Goal: Task Accomplishment & Management: Manage account settings

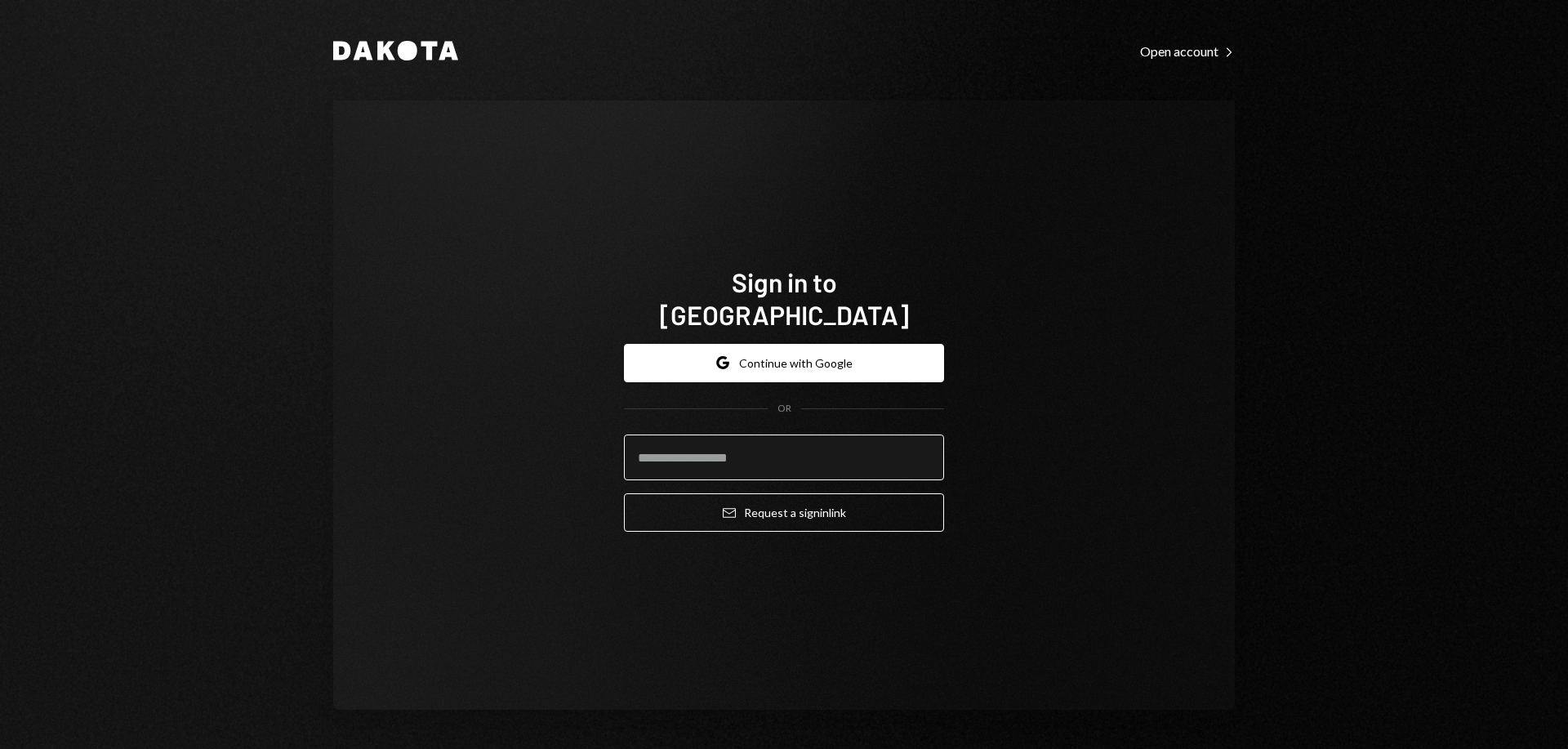
click at [781, 434] on input "email" at bounding box center [784, 457] width 320 height 46
type input "**********"
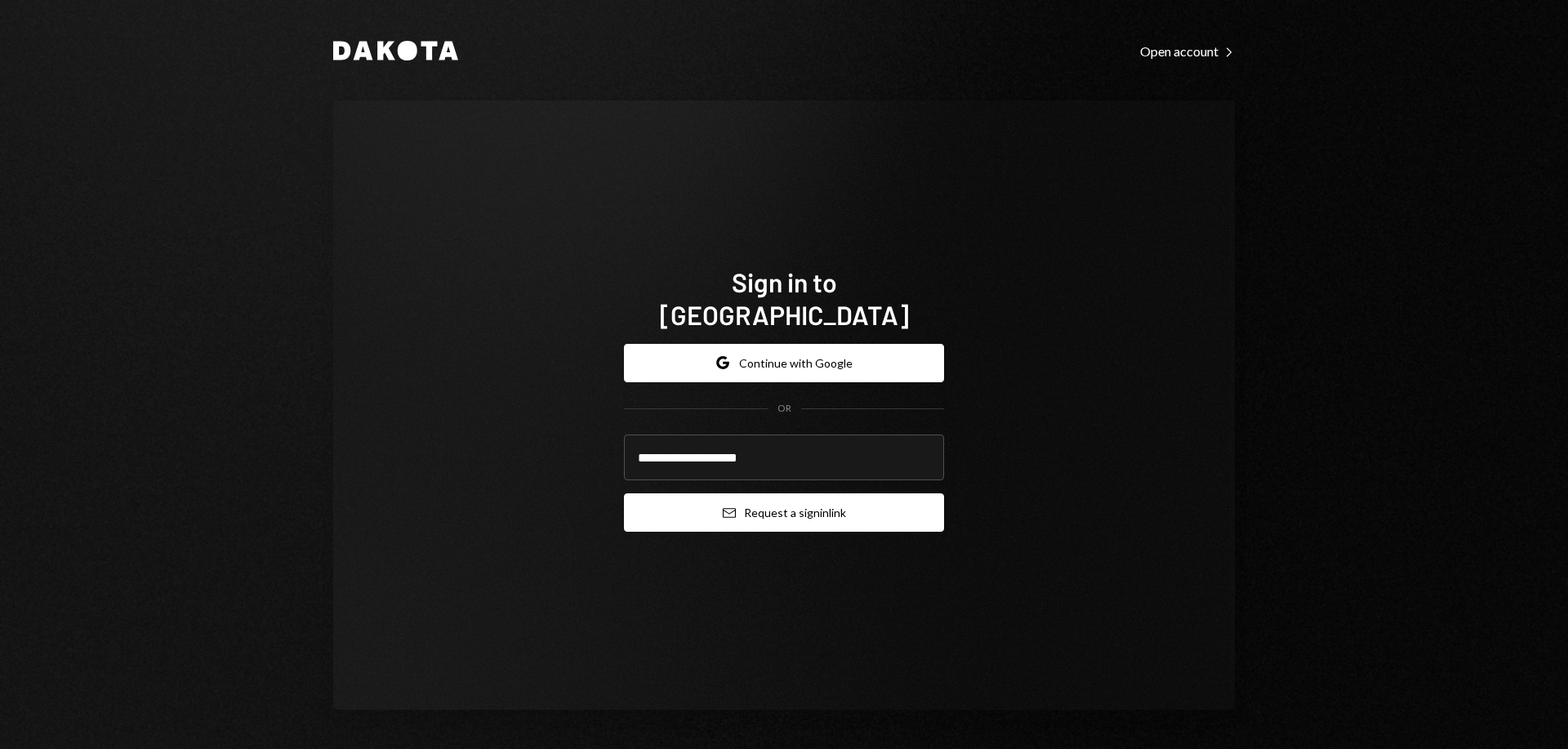
click at [805, 508] on button "Email Request a sign in link" at bounding box center [784, 512] width 320 height 38
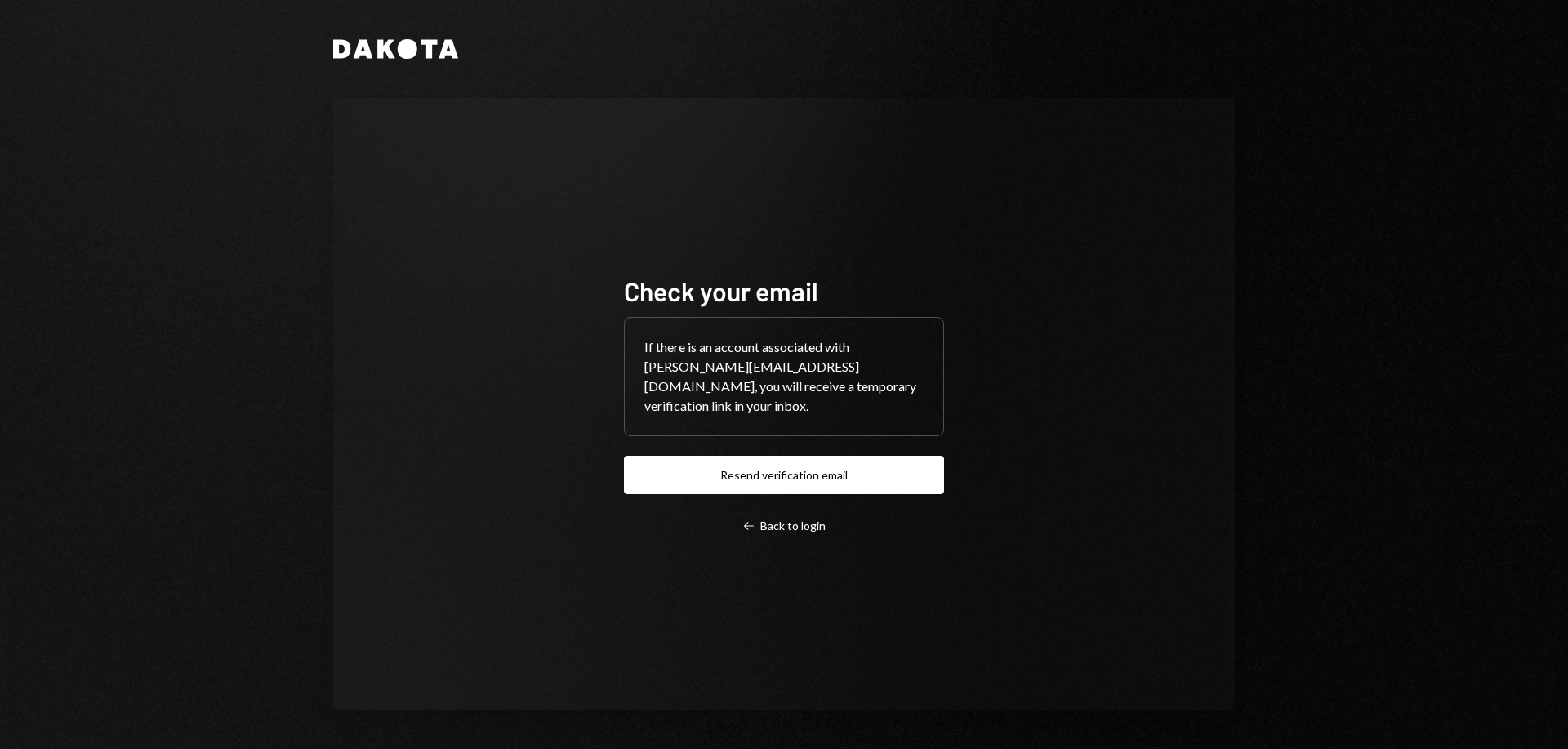
click at [878, 748] on div "Dakota Check your email If there is an account associated with dion@lemma.solut…" at bounding box center [784, 374] width 980 height 749
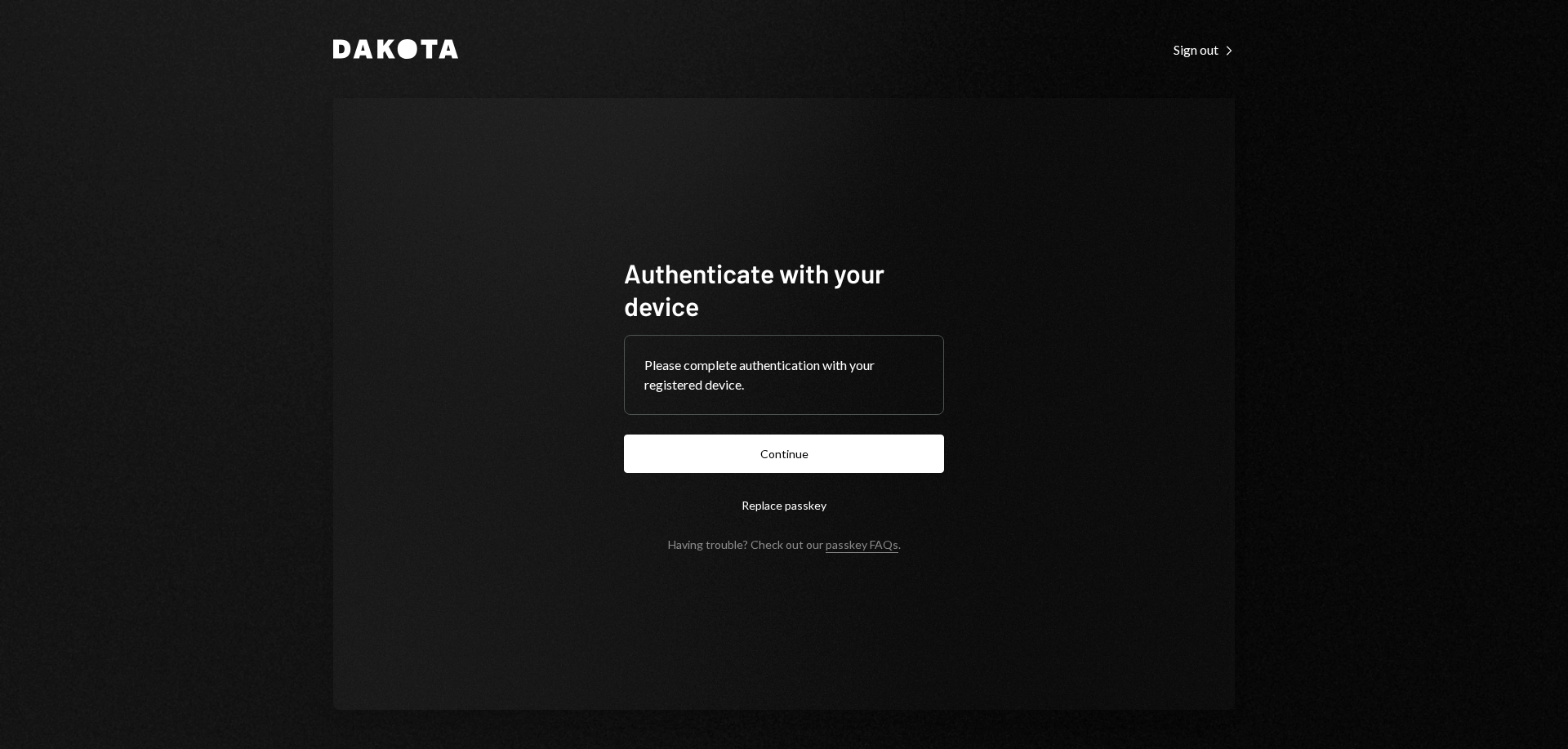
click at [832, 445] on button "Continue" at bounding box center [784, 453] width 320 height 38
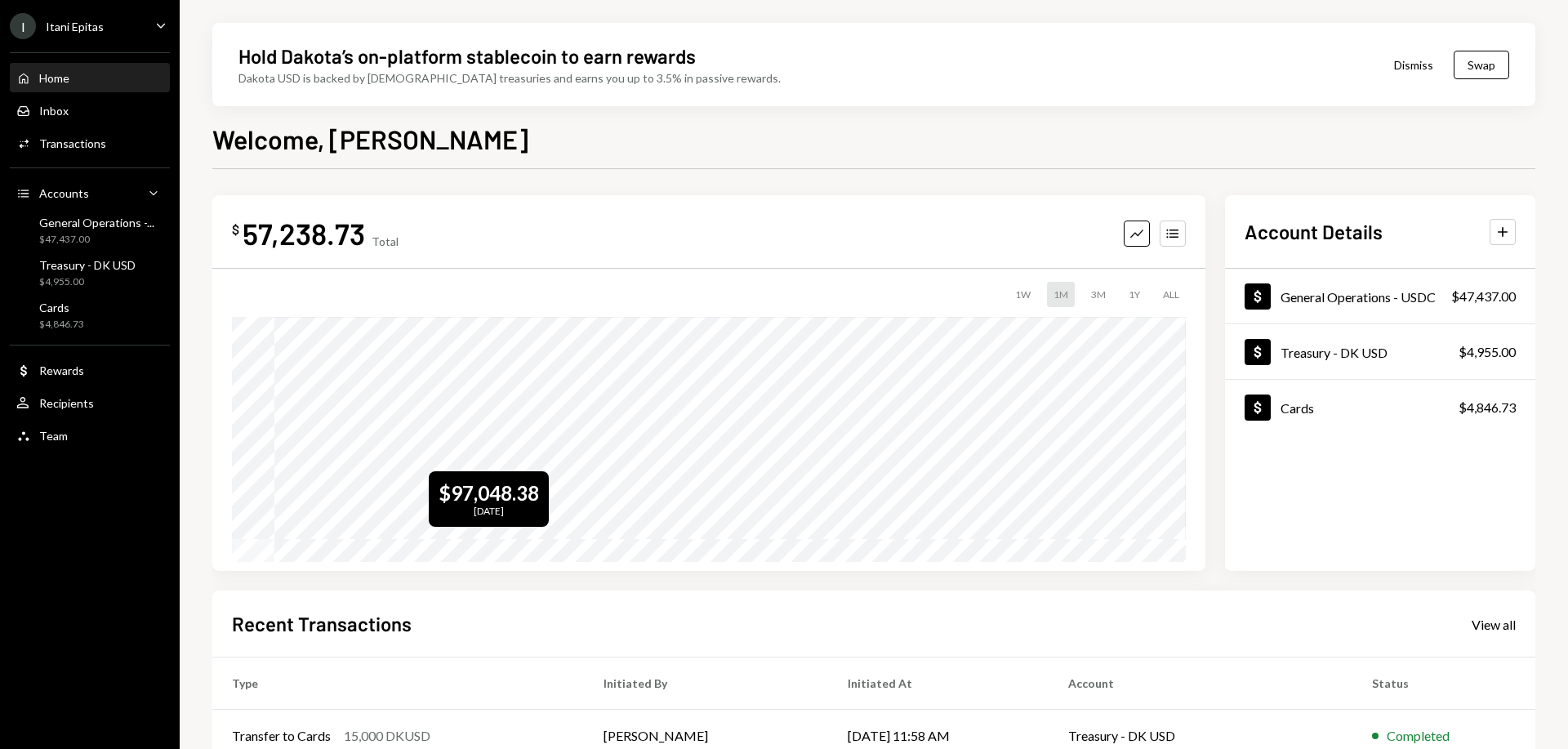
click at [512, 471] on tr at bounding box center [708, 428] width 954 height 222
